Goal: Navigation & Orientation: Find specific page/section

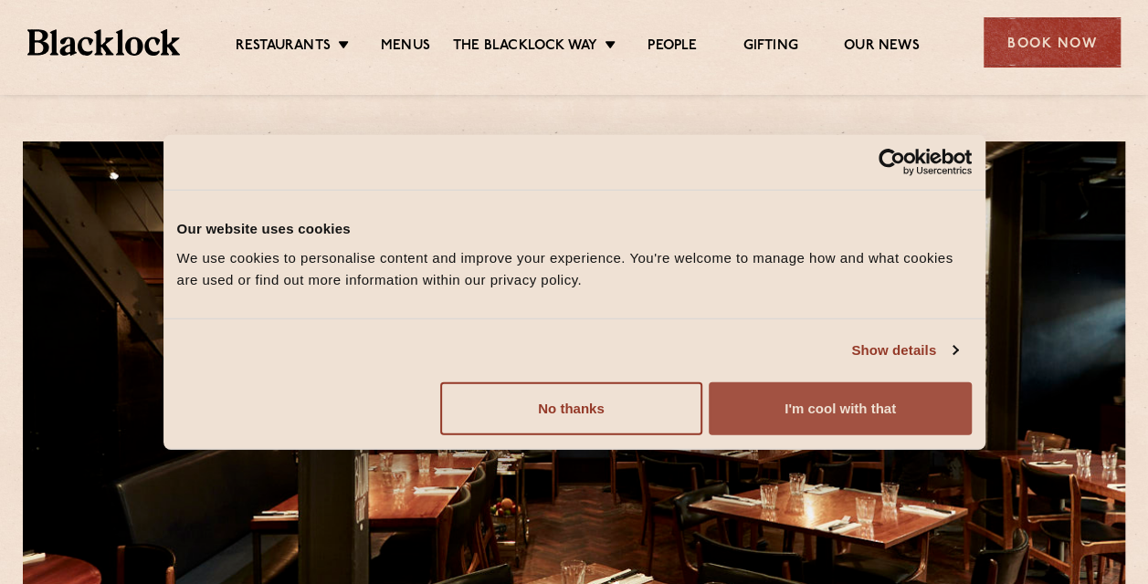
click at [888, 425] on button "I'm cool with that" at bounding box center [839, 408] width 262 height 53
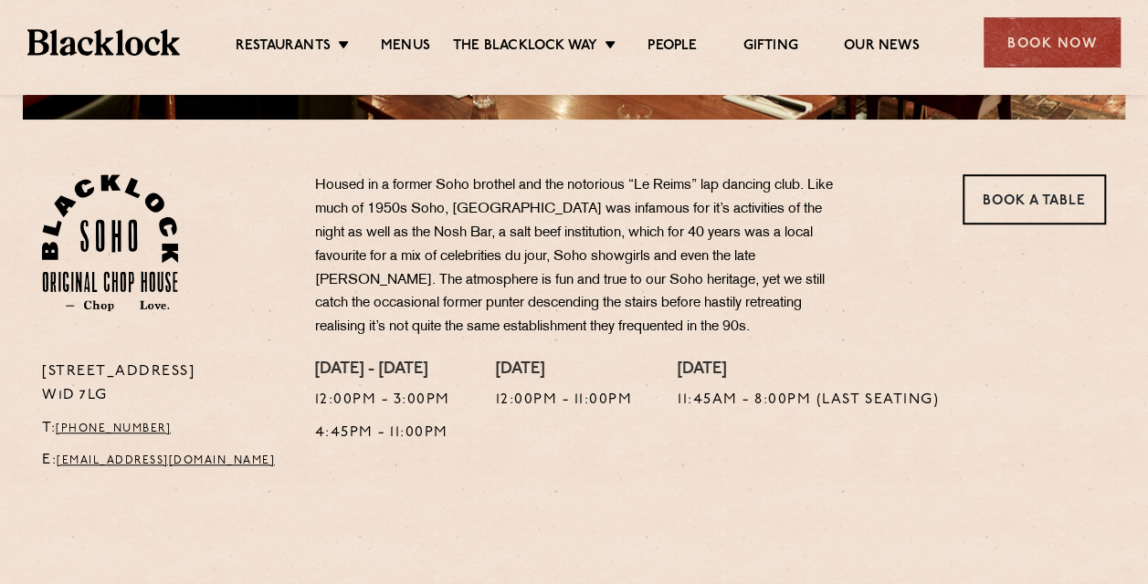
scroll to position [535, 0]
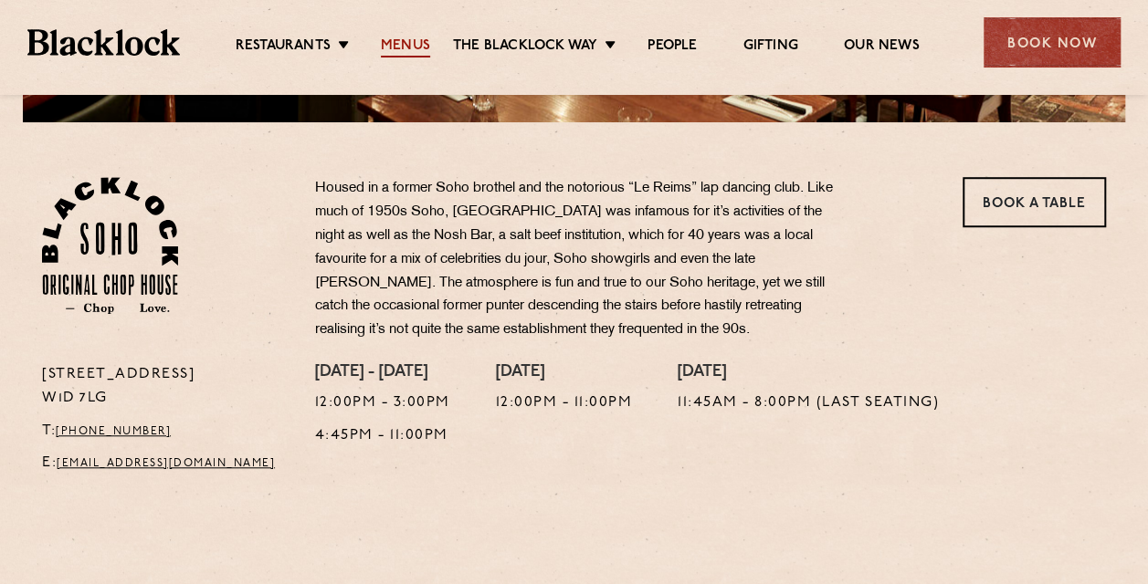
click at [409, 45] on link "Menus" at bounding box center [405, 47] width 49 height 20
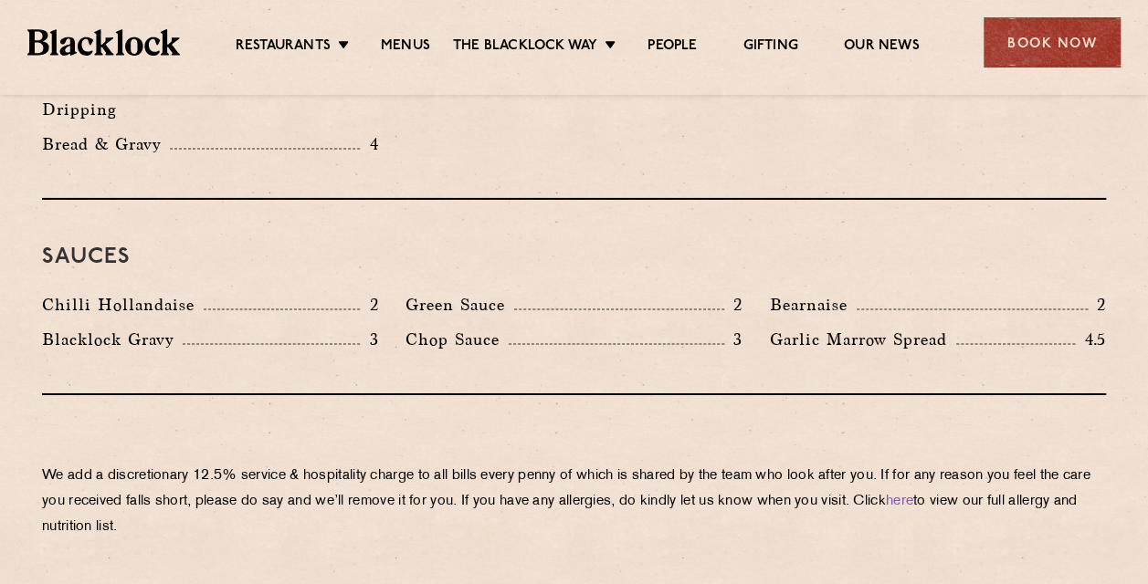
scroll to position [2958, 0]
